Goal: Information Seeking & Learning: Learn about a topic

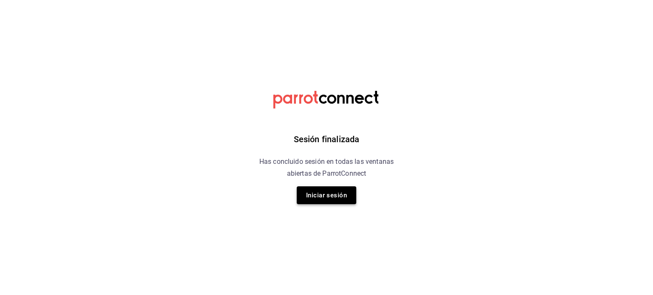
click at [321, 199] on button "Iniciar sesión" at bounding box center [327, 196] width 60 height 18
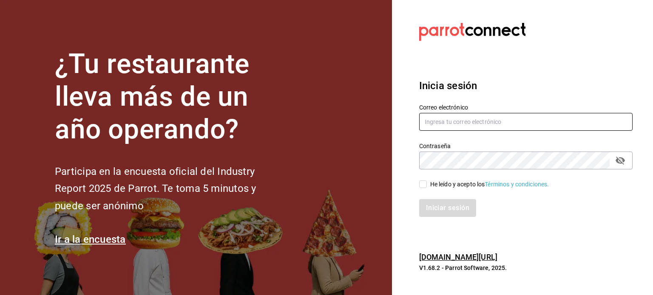
type input "[EMAIL_ADDRESS][DOMAIN_NAME]"
click at [422, 184] on input "He leído y acepto los Términos y condiciones." at bounding box center [423, 185] width 8 height 8
checkbox input "true"
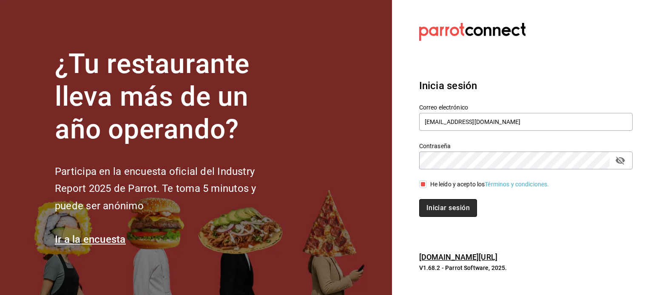
click at [434, 215] on button "Iniciar sesión" at bounding box center [448, 208] width 58 height 18
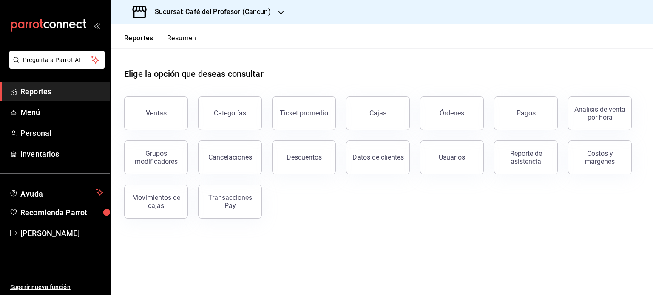
click at [48, 89] on span "Reportes" at bounding box center [61, 91] width 83 height 11
click at [46, 90] on span "Reportes" at bounding box center [61, 91] width 83 height 11
click at [160, 117] on button "Ventas" at bounding box center [156, 113] width 64 height 34
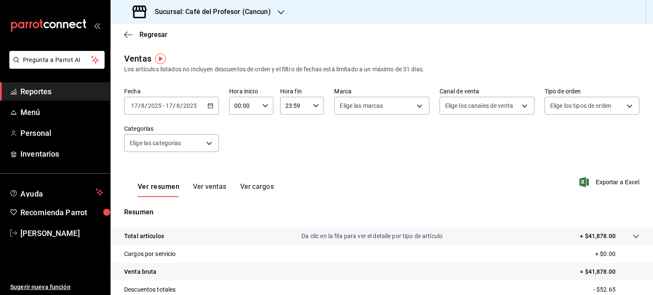
click at [39, 91] on span "Reportes" at bounding box center [61, 91] width 83 height 11
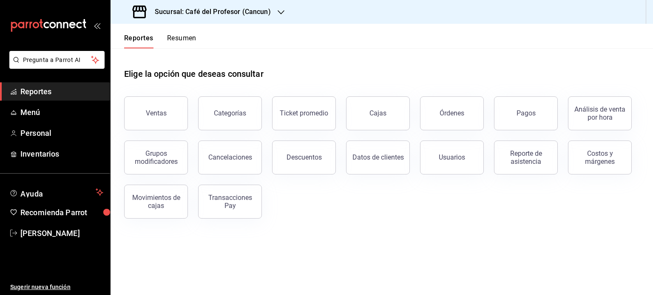
click at [189, 37] on button "Resumen" at bounding box center [181, 41] width 29 height 14
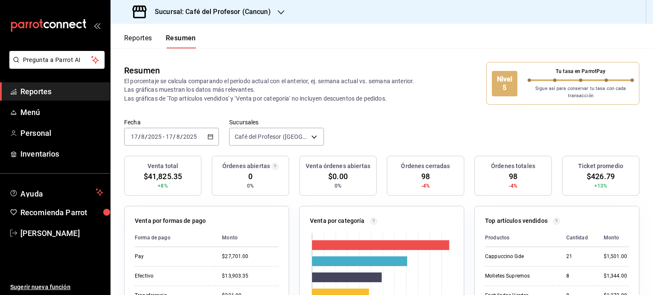
click at [281, 12] on icon "button" at bounding box center [281, 12] width 7 height 7
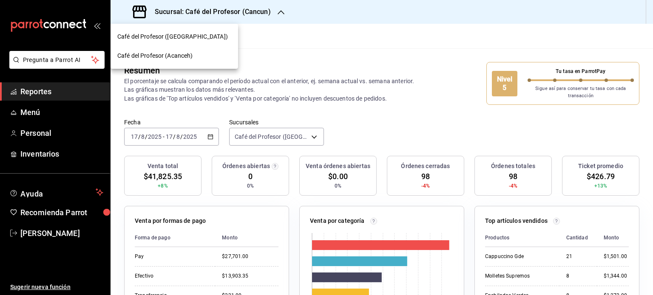
click at [224, 36] on div "Café del Profesor (Cancun)" at bounding box center [174, 36] width 114 height 9
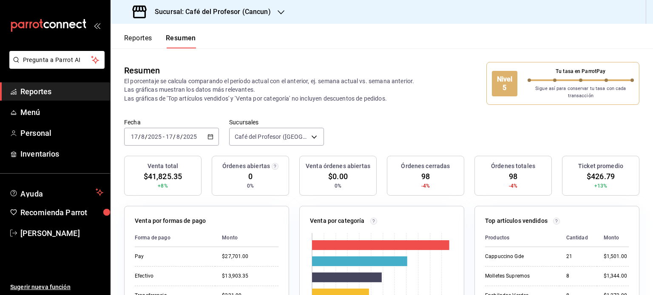
click at [280, 9] on icon "button" at bounding box center [281, 12] width 7 height 7
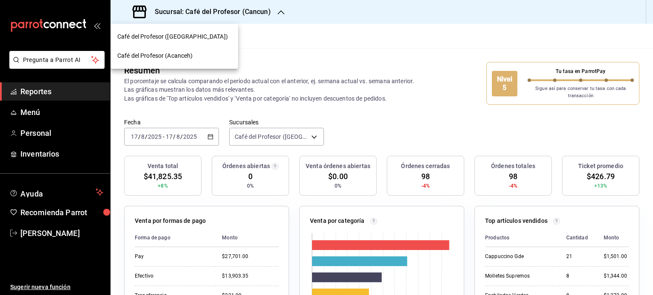
click at [230, 54] on div "Café del Profesor (Acanceh)" at bounding box center [174, 55] width 114 height 9
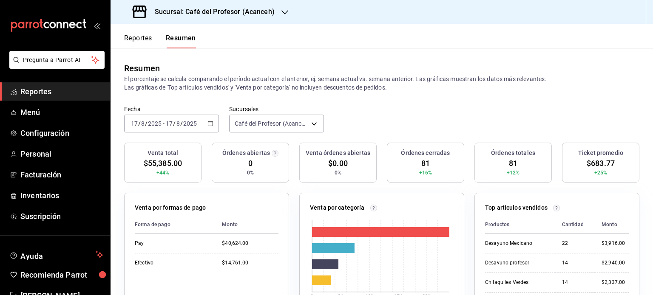
click at [278, 10] on div "Sucursal: Café del Profesor (Acanceh)" at bounding box center [204, 12] width 174 height 24
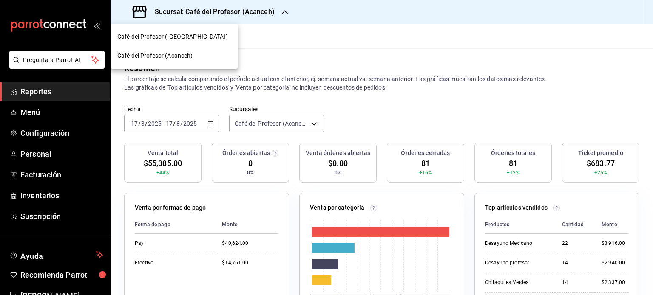
click at [200, 40] on div "Café del Profesor (Cancun)" at bounding box center [174, 36] width 114 height 9
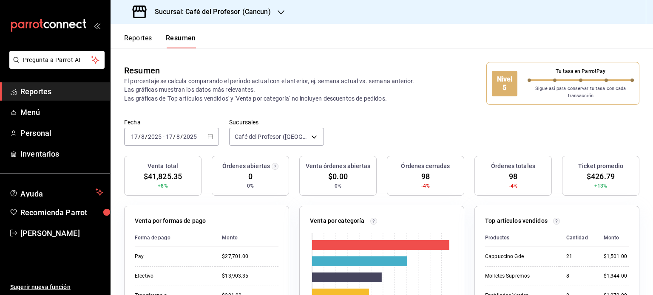
click at [279, 10] on icon "button" at bounding box center [281, 12] width 7 height 7
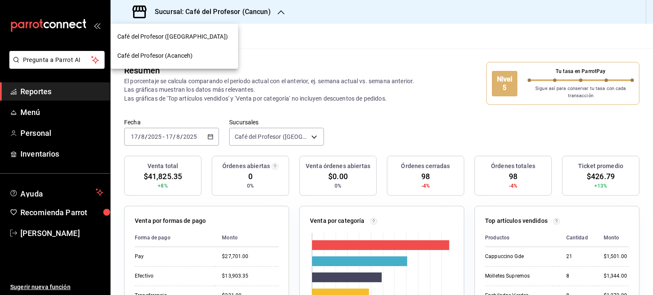
click at [208, 55] on div "Café del Profesor (Acanceh)" at bounding box center [174, 55] width 114 height 9
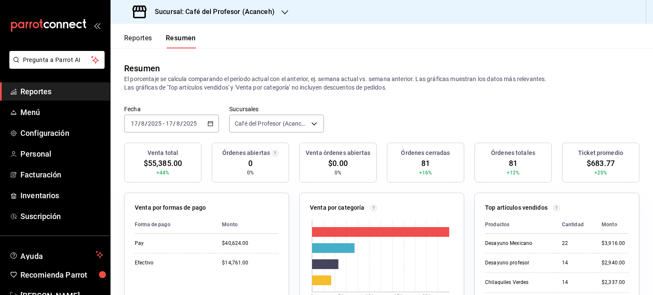
click at [138, 35] on button "Reportes" at bounding box center [138, 41] width 28 height 14
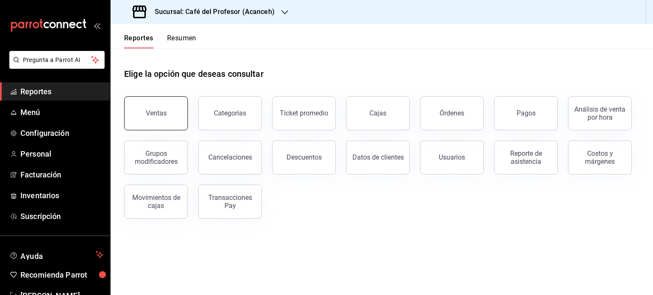
click at [163, 113] on div "Ventas" at bounding box center [156, 113] width 21 height 8
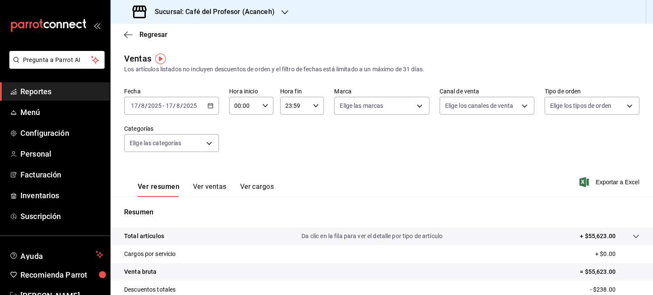
click at [211, 111] on div "2025-08-17 17 / 8 / 2025 - 2025-08-17 17 / 8 / 2025" at bounding box center [171, 106] width 95 height 18
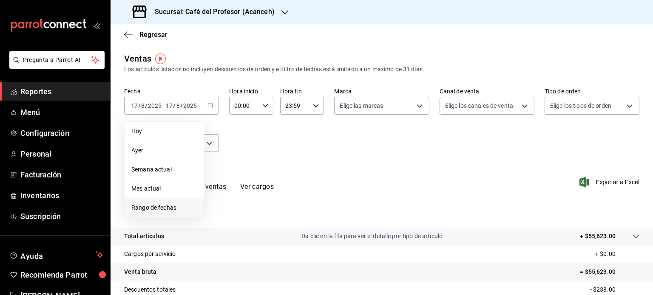
click at [185, 207] on span "Rango de fechas" at bounding box center [164, 208] width 66 height 9
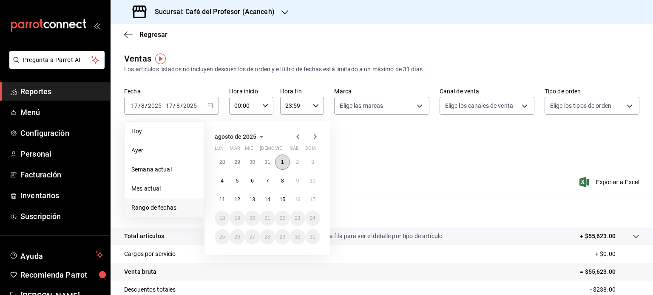
click at [283, 161] on abbr "1" at bounding box center [282, 162] width 3 height 6
click at [317, 203] on button "17" at bounding box center [312, 199] width 15 height 15
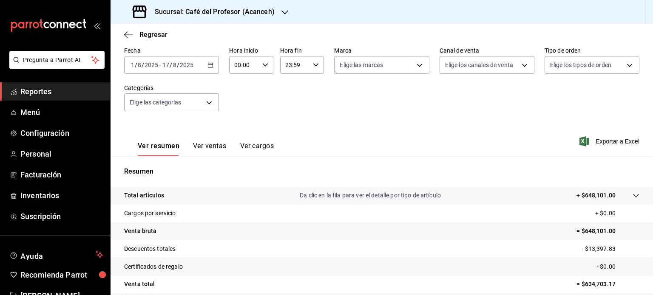
scroll to position [56, 0]
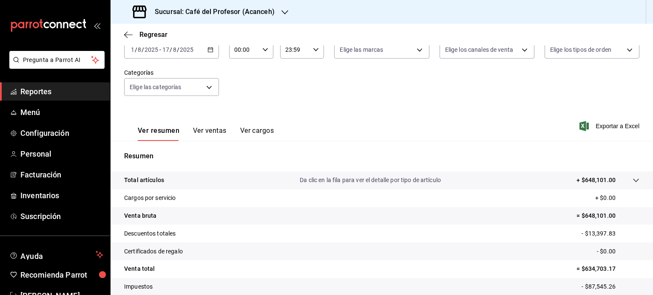
click at [285, 15] on icon "button" at bounding box center [284, 12] width 7 height 7
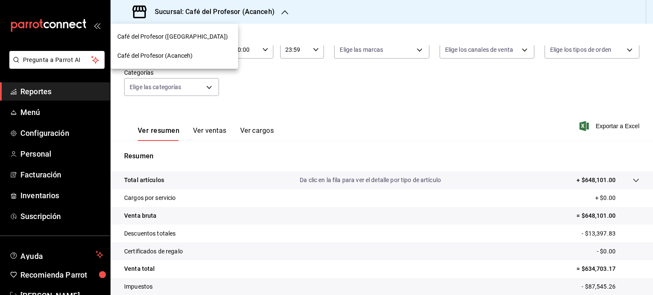
click at [204, 39] on div "Café del Profesor (Cancun)" at bounding box center [174, 36] width 114 height 9
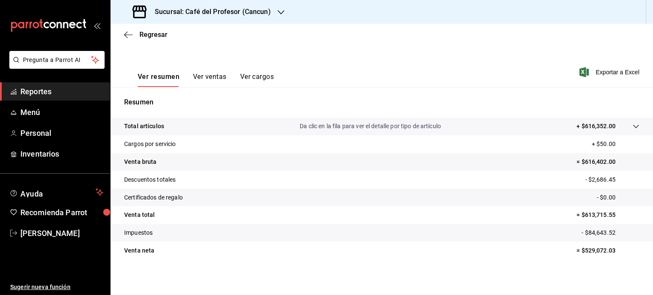
scroll to position [112, 0]
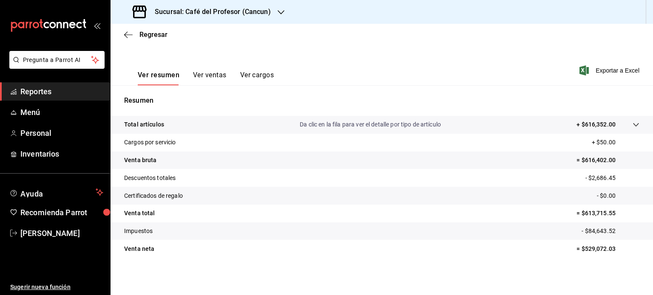
drag, startPoint x: 38, startPoint y: 96, endPoint x: 36, endPoint y: 91, distance: 5.3
click at [36, 91] on span "Reportes" at bounding box center [61, 91] width 83 height 11
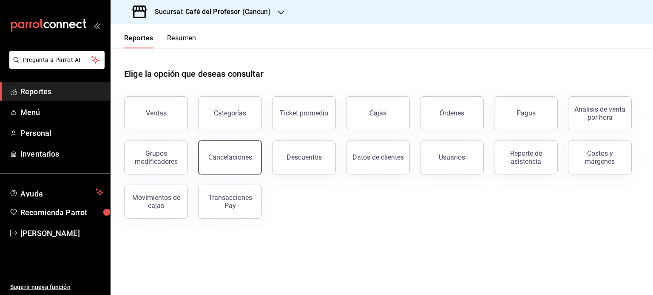
click at [237, 151] on button "Cancelaciones" at bounding box center [230, 158] width 64 height 34
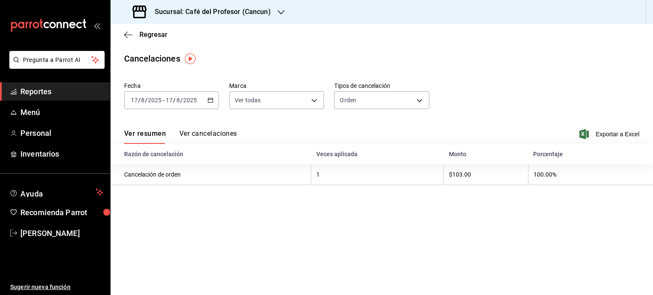
click at [213, 102] on icon "button" at bounding box center [210, 100] width 6 height 6
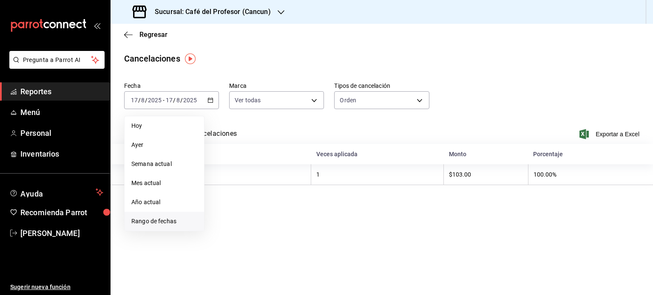
click at [156, 224] on span "Rango de fechas" at bounding box center [164, 221] width 66 height 9
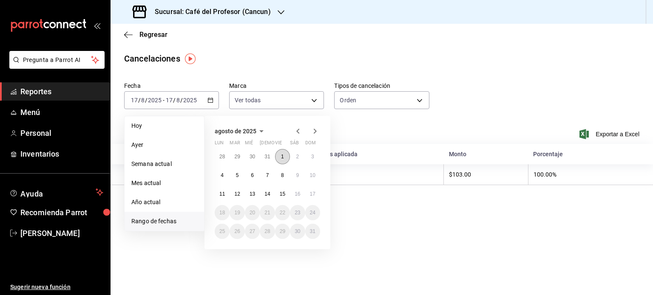
click at [282, 158] on abbr "1" at bounding box center [282, 157] width 3 height 6
click at [313, 197] on button "17" at bounding box center [312, 194] width 15 height 15
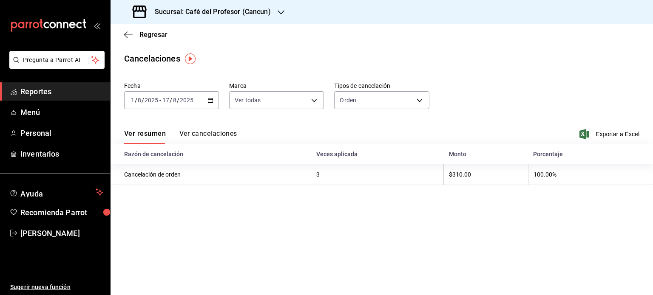
click at [199, 132] on button "Ver cancelaciones" at bounding box center [208, 137] width 58 height 14
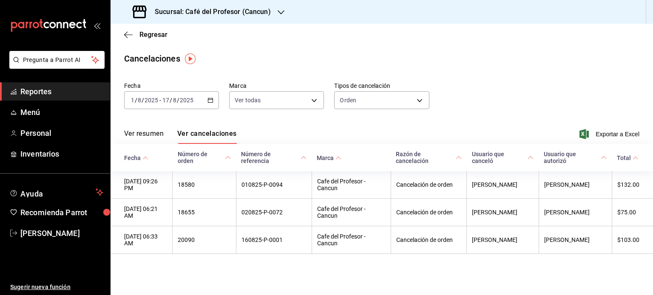
click at [596, 281] on main "Regresar Cancelaciones Fecha 2025-08-01 1 / 8 / 2025 - 2025-08-17 17 / 8 / 2025…" at bounding box center [382, 160] width 542 height 272
click at [129, 34] on icon "button" at bounding box center [128, 35] width 9 height 8
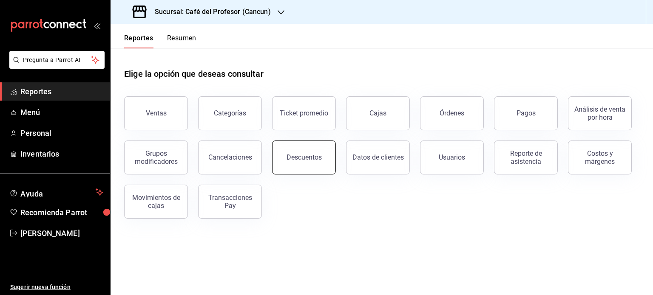
click at [315, 164] on button "Descuentos" at bounding box center [304, 158] width 64 height 34
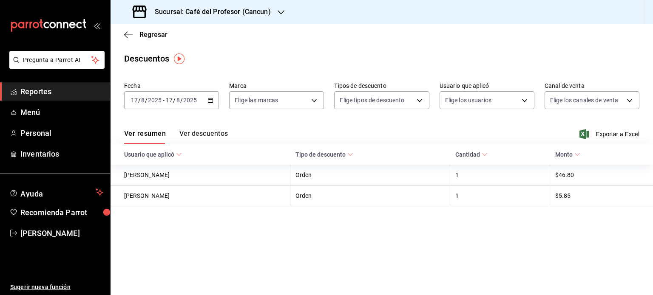
click at [209, 100] on icon "button" at bounding box center [210, 100] width 6 height 6
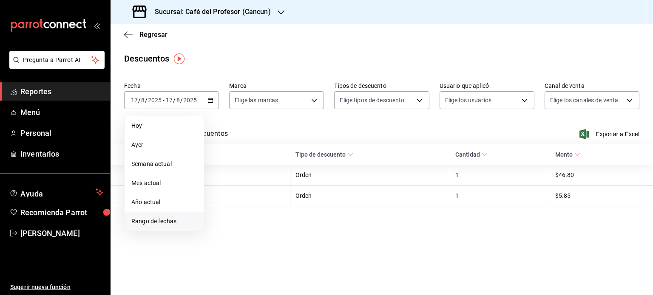
click at [170, 221] on span "Rango de fechas" at bounding box center [164, 221] width 66 height 9
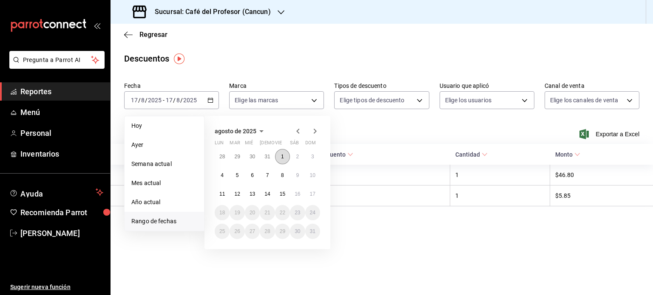
click at [283, 158] on abbr "1" at bounding box center [282, 157] width 3 height 6
click at [313, 197] on button "17" at bounding box center [312, 194] width 15 height 15
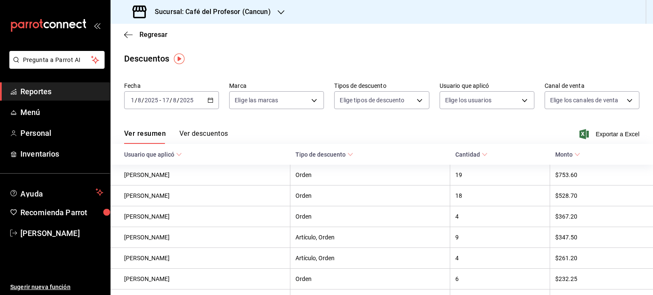
click at [208, 132] on button "Ver descuentos" at bounding box center [203, 137] width 48 height 14
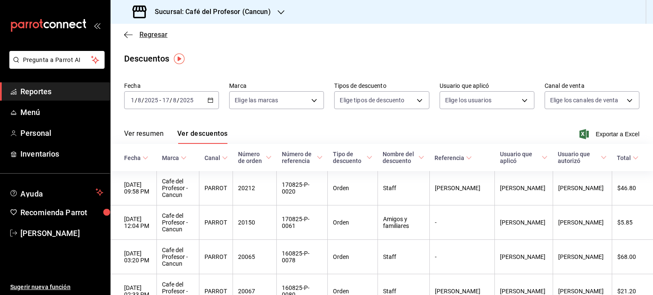
click at [128, 34] on icon "button" at bounding box center [128, 35] width 9 height 8
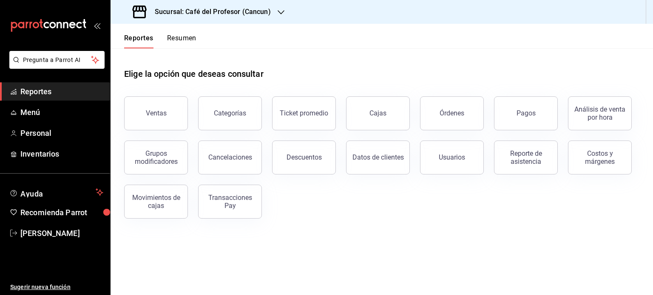
click at [62, 92] on span "Reportes" at bounding box center [61, 91] width 83 height 11
click at [278, 10] on icon "button" at bounding box center [281, 12] width 7 height 7
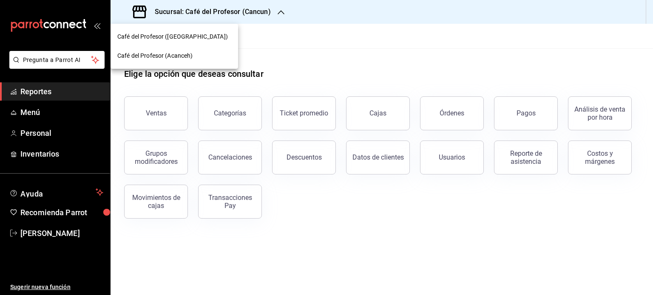
click at [183, 55] on span "Café del Profesor (Acanceh)" at bounding box center [155, 55] width 76 height 9
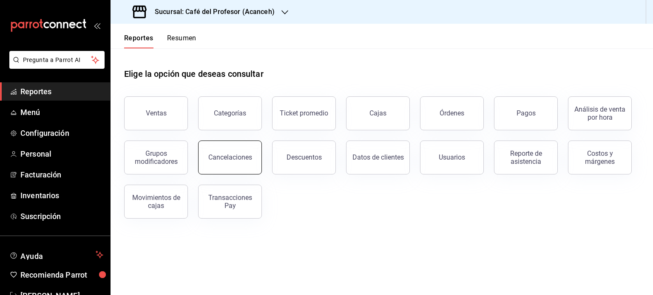
click at [245, 156] on div "Cancelaciones" at bounding box center [230, 157] width 44 height 8
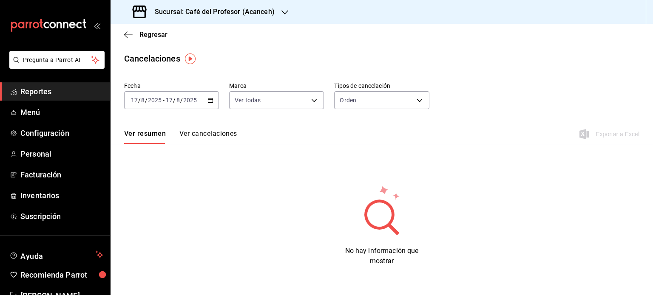
click at [204, 100] on div "2025-08-17 17 / 8 / 2025 - 2025-08-17 17 / 8 / 2025" at bounding box center [171, 100] width 95 height 18
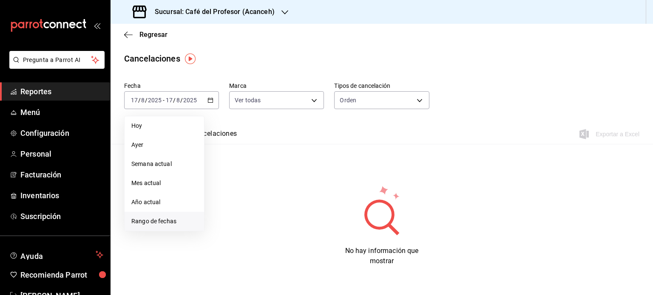
click at [174, 223] on span "Rango de fechas" at bounding box center [164, 221] width 66 height 9
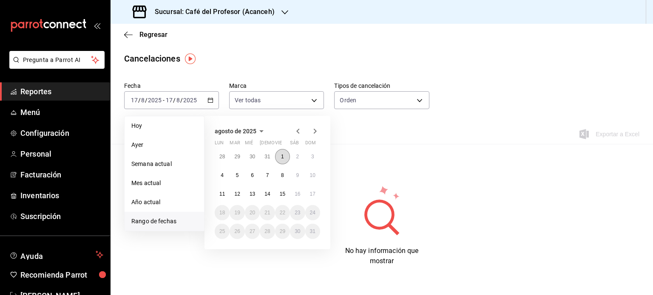
click at [282, 158] on abbr "1" at bounding box center [282, 157] width 3 height 6
click at [318, 195] on button "17" at bounding box center [312, 194] width 15 height 15
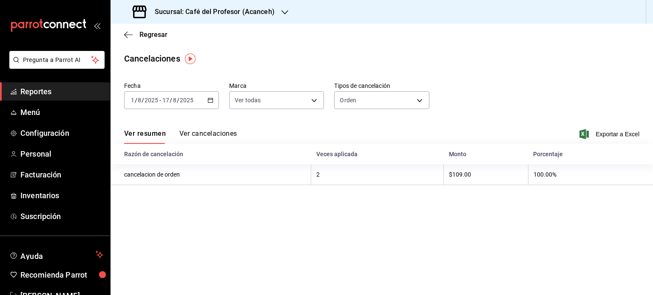
click at [230, 134] on button "Ver cancelaciones" at bounding box center [208, 137] width 58 height 14
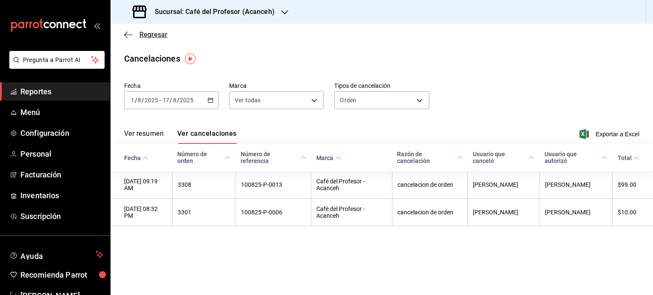
click at [125, 36] on icon "button" at bounding box center [128, 35] width 9 height 8
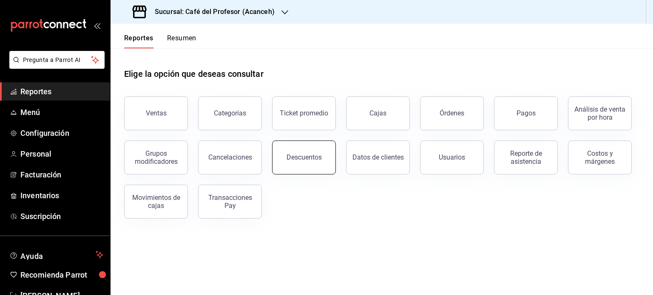
click at [296, 164] on button "Descuentos" at bounding box center [304, 158] width 64 height 34
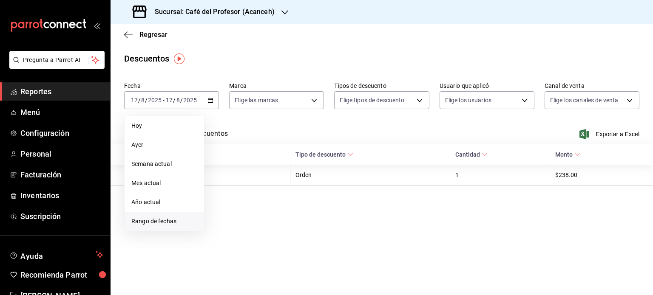
click at [160, 221] on span "Rango de fechas" at bounding box center [164, 221] width 66 height 9
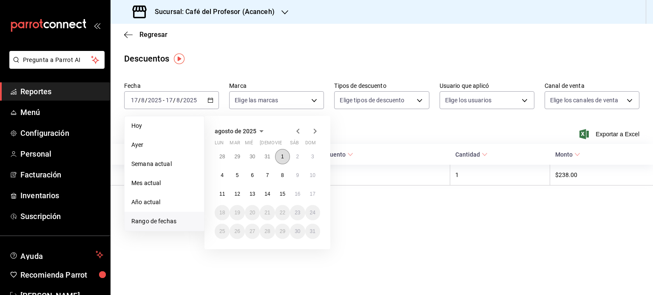
click at [279, 156] on button "1" at bounding box center [282, 156] width 15 height 15
click at [313, 196] on abbr "17" at bounding box center [313, 194] width 6 height 6
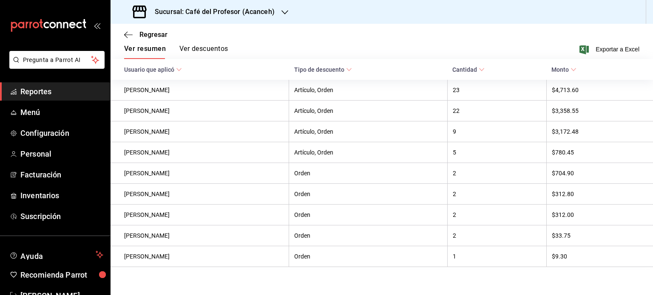
scroll to position [94, 0]
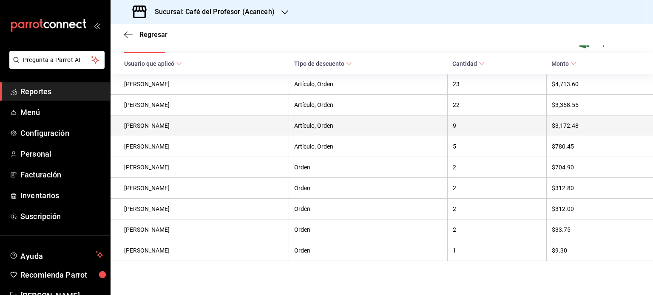
click at [456, 131] on th "9" at bounding box center [496, 126] width 99 height 21
click at [377, 130] on th "Artículo, Orden" at bounding box center [368, 126] width 159 height 21
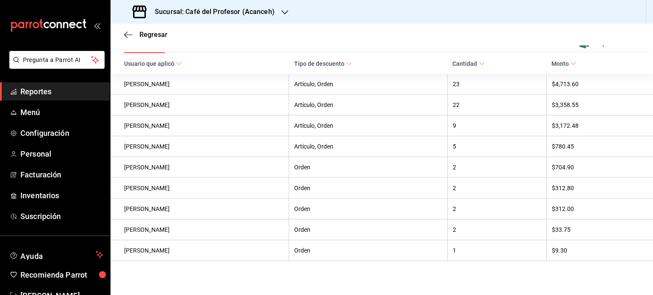
click at [570, 61] on icon at bounding box center [573, 64] width 6 height 6
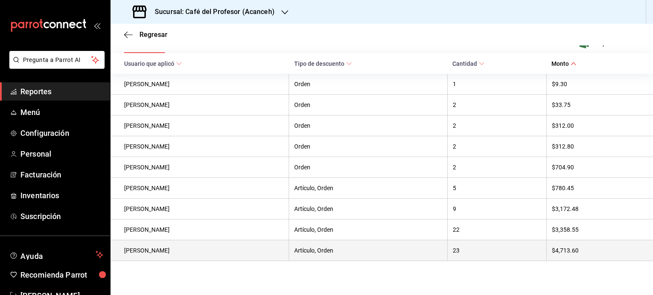
click at [337, 254] on th "Artículo, Orden" at bounding box center [368, 251] width 159 height 21
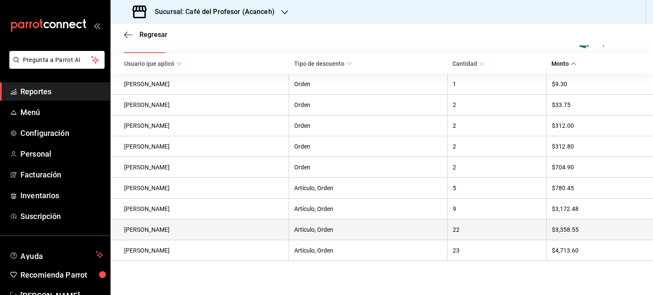
click at [330, 232] on th "Artículo, Orden" at bounding box center [368, 230] width 159 height 21
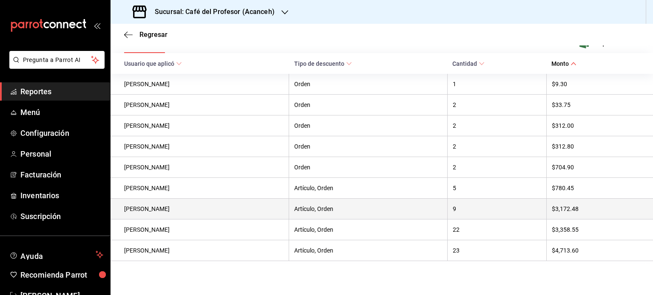
click at [332, 212] on th "Artículo, Orden" at bounding box center [368, 209] width 159 height 21
click at [333, 199] on th "Artículo, Orden" at bounding box center [368, 209] width 159 height 21
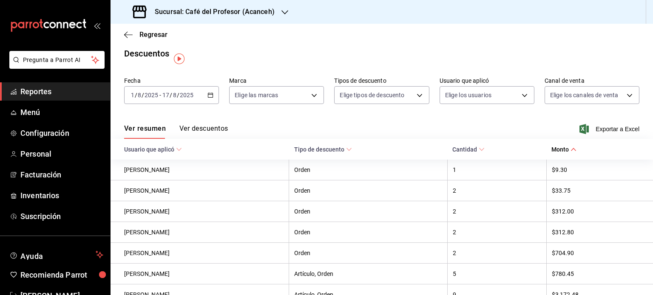
scroll to position [0, 0]
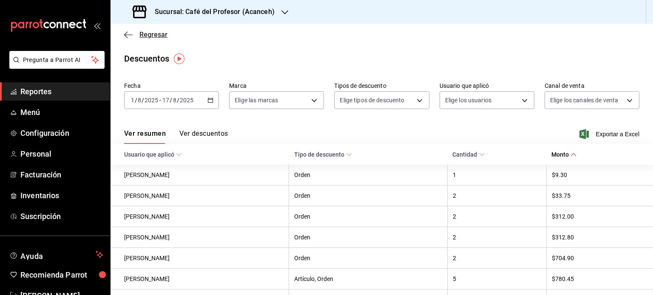
click at [126, 36] on icon "button" at bounding box center [125, 34] width 3 height 6
